Goal: Check status: Check status

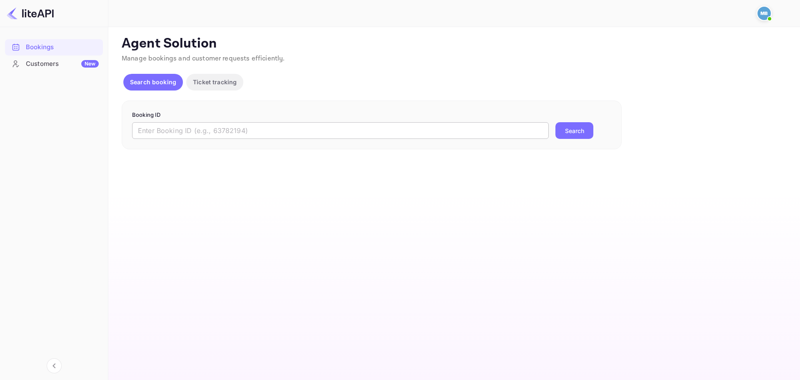
click at [283, 130] on input "text" at bounding box center [340, 130] width 417 height 17
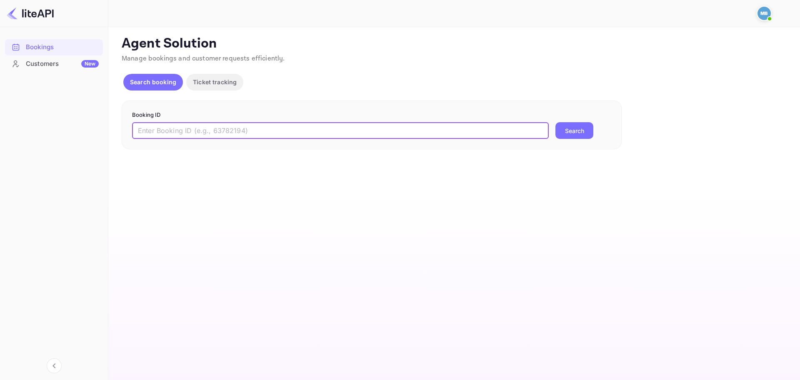
paste input "msCxeXEEA"
type input "msCxeXEEA"
click at [555, 122] on button "Search" at bounding box center [574, 130] width 38 height 17
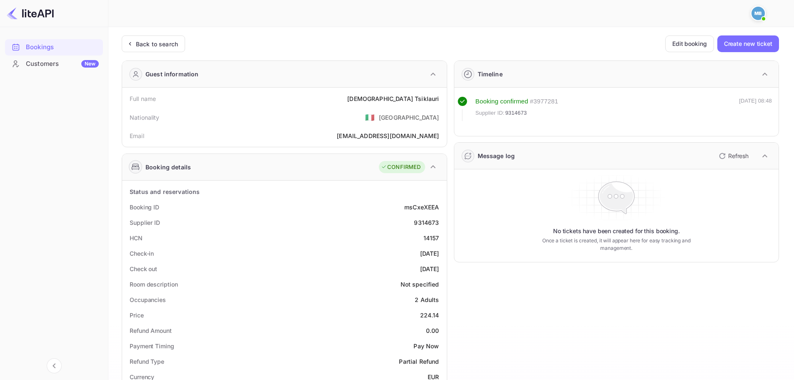
click at [434, 222] on div "9314673" at bounding box center [426, 222] width 25 height 9
copy div "9314673"
drag, startPoint x: 403, startPoint y: 174, endPoint x: 398, endPoint y: 175, distance: 4.2
drag, startPoint x: 226, startPoint y: 43, endPoint x: 194, endPoint y: 23, distance: 37.7
